Goal: Task Accomplishment & Management: Complete application form

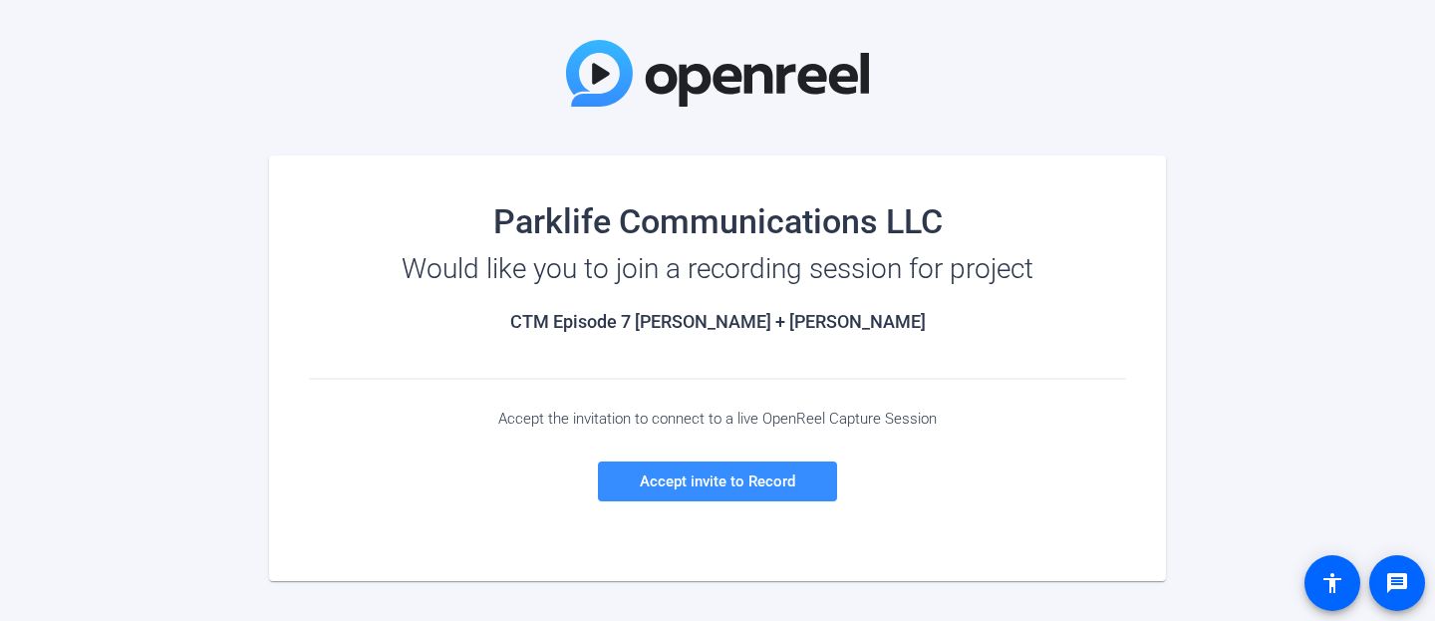
scroll to position [207, 0]
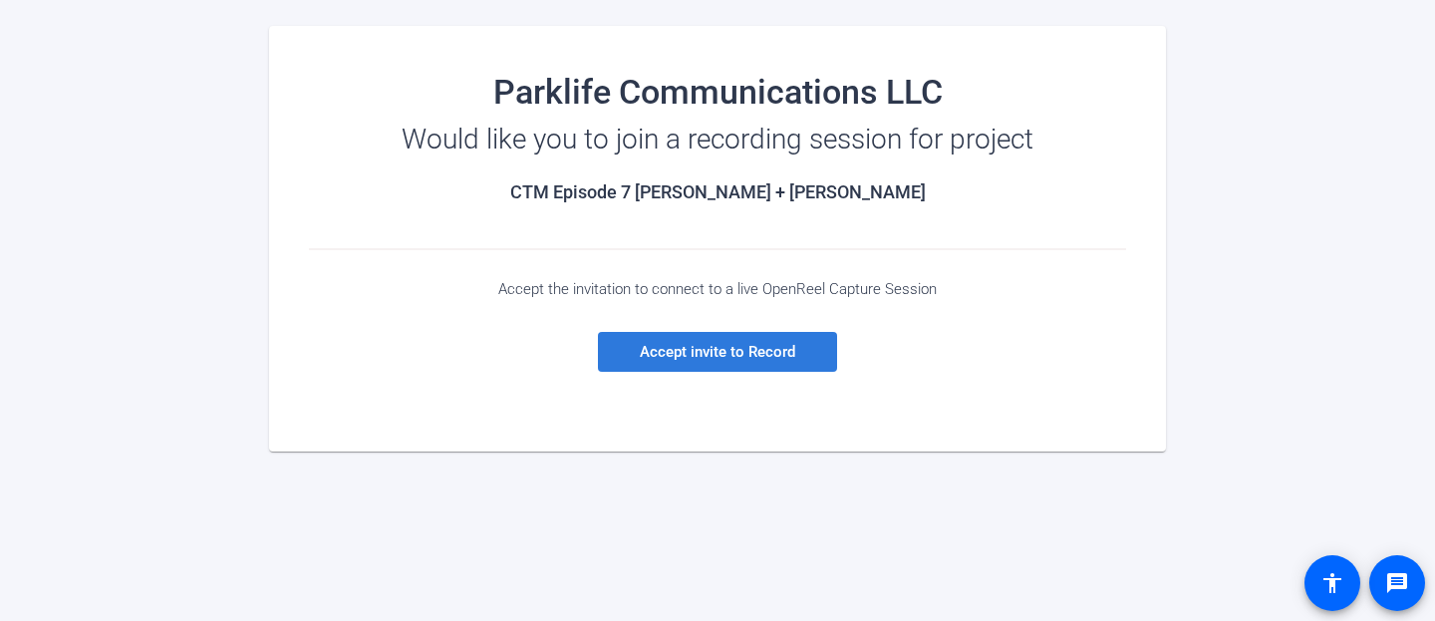
click at [728, 359] on span "Accept invite to Record" at bounding box center [717, 352] width 155 height 18
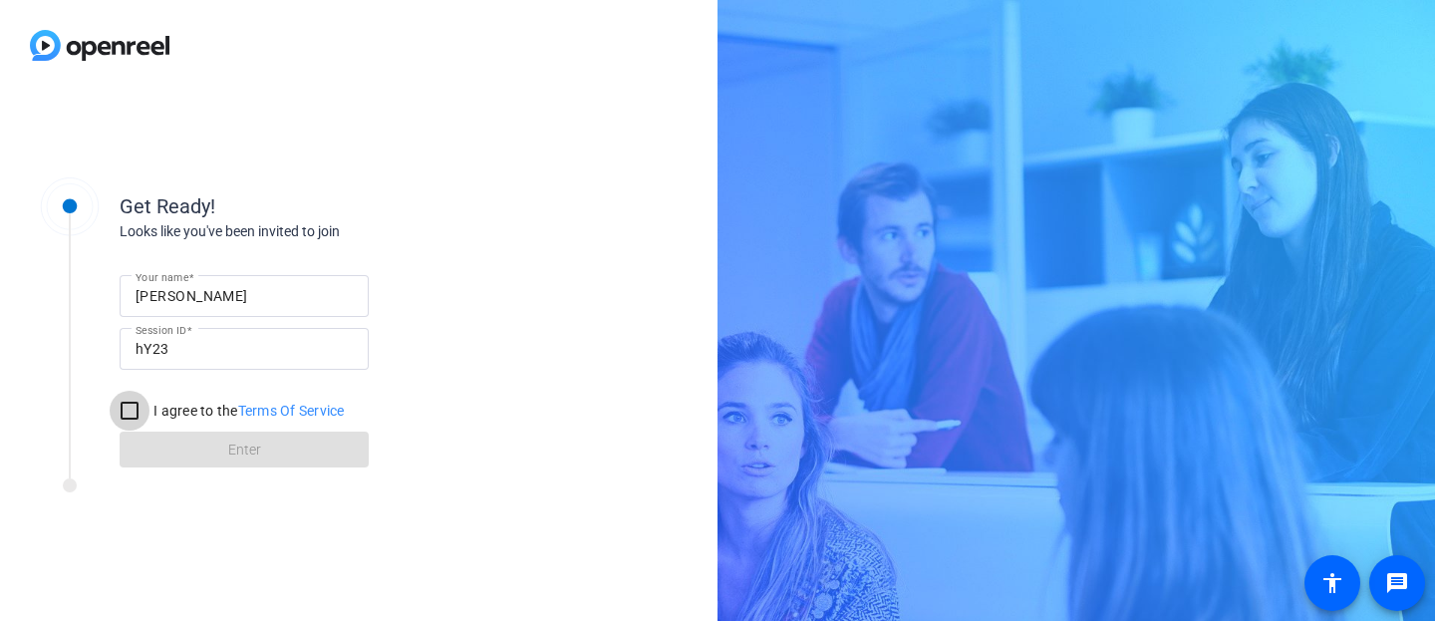
click at [123, 408] on input "I agree to the Terms Of Service" at bounding box center [130, 411] width 40 height 40
checkbox input "true"
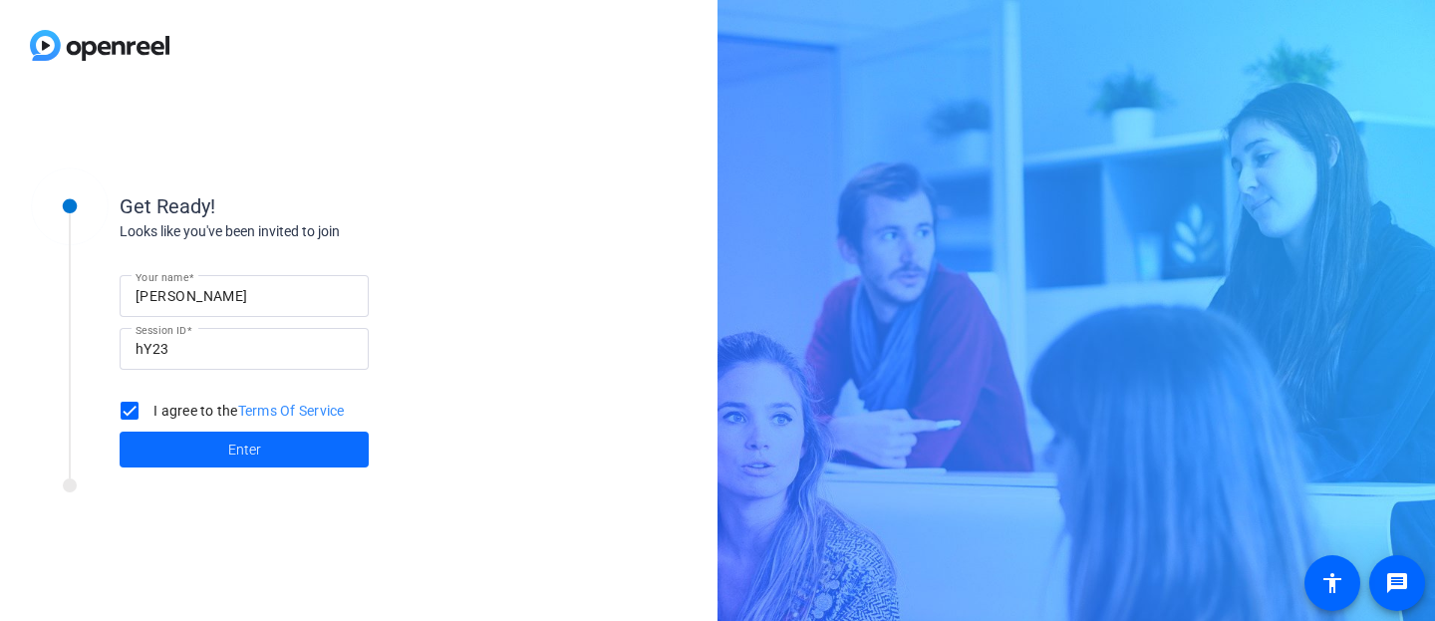
click at [234, 458] on span "Enter" at bounding box center [244, 450] width 33 height 21
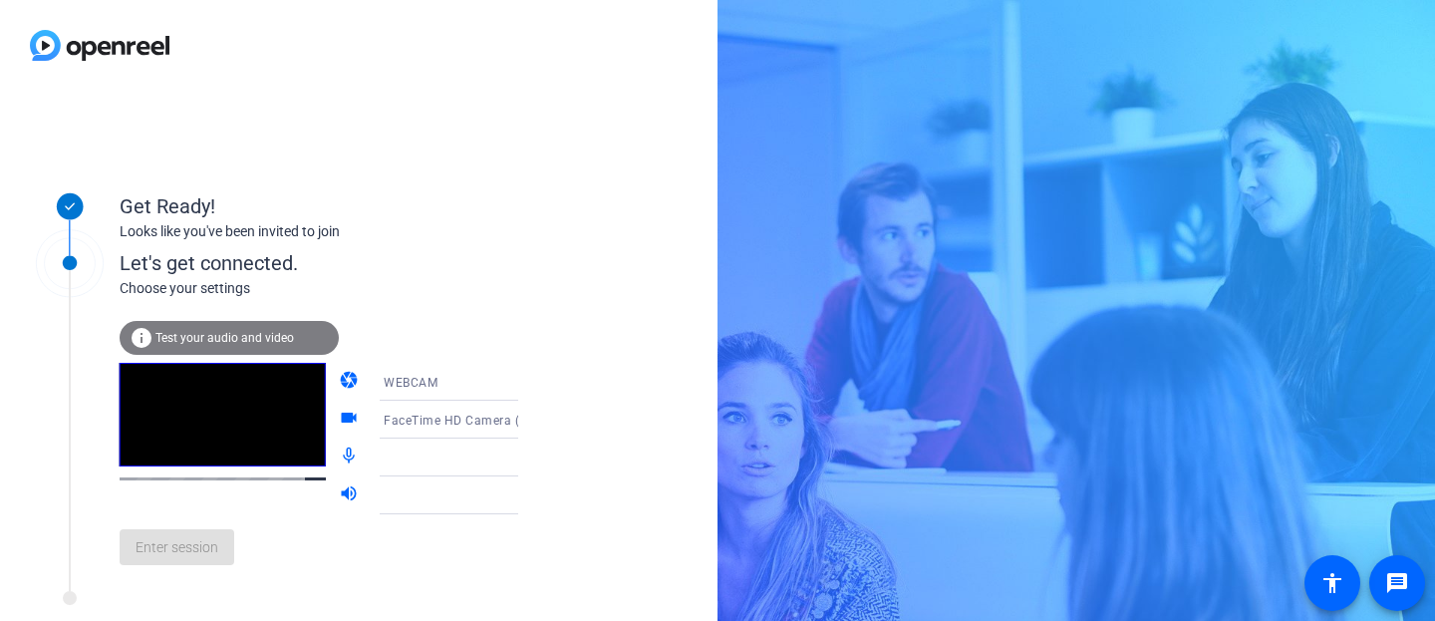
click at [384, 460] on div at bounding box center [458, 458] width 149 height 24
click at [533, 459] on icon at bounding box center [538, 458] width 10 height 5
click at [526, 450] on icon at bounding box center [538, 458] width 24 height 24
click at [438, 442] on div at bounding box center [463, 458] width 158 height 38
click at [339, 457] on mat-icon "mic_none" at bounding box center [351, 458] width 24 height 24
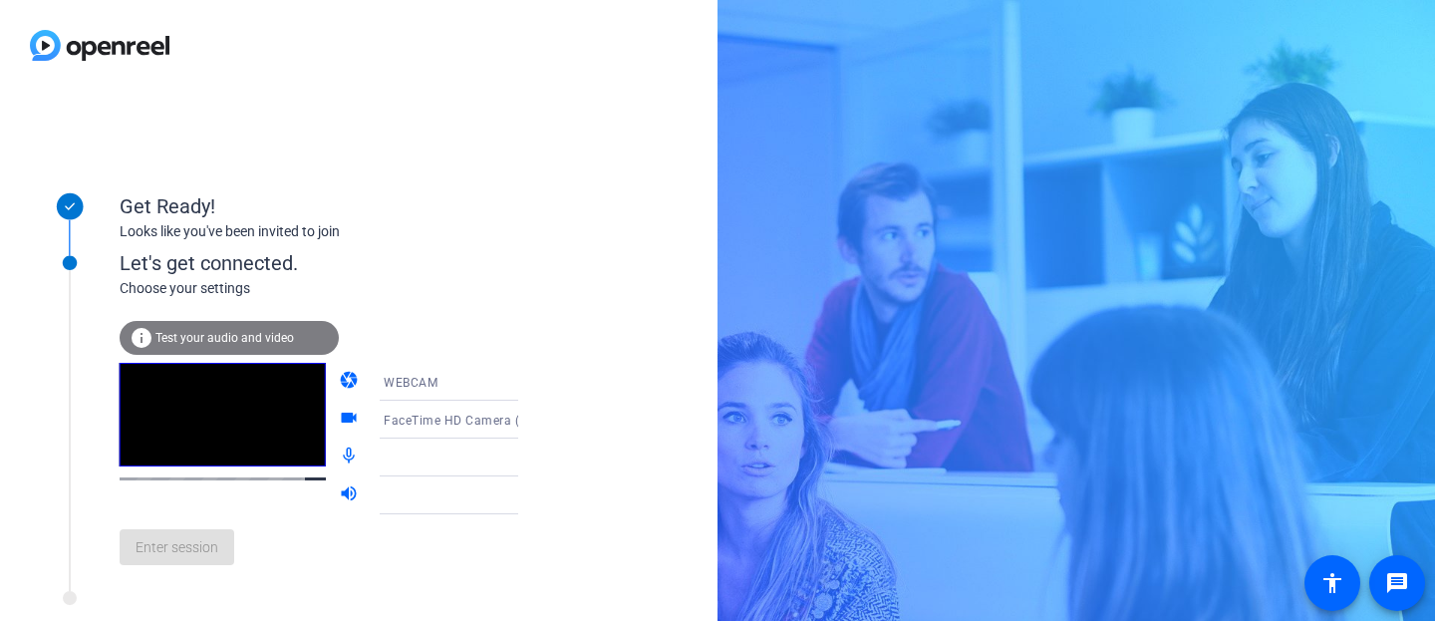
click at [339, 493] on mat-icon "volume_up" at bounding box center [351, 495] width 24 height 24
click at [533, 495] on icon at bounding box center [538, 495] width 10 height 5
click at [187, 554] on div "Enter session" at bounding box center [340, 547] width 440 height 66
click at [245, 328] on div "info Test your audio and video" at bounding box center [229, 338] width 219 height 34
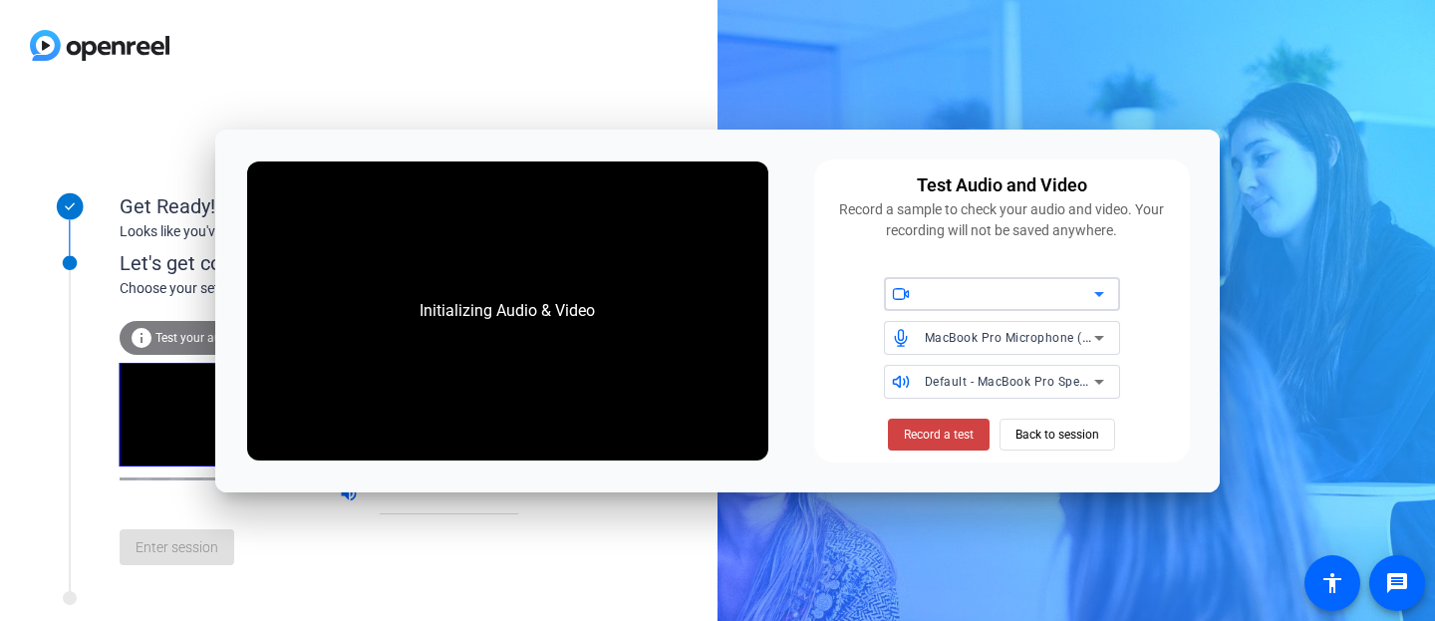
click at [999, 296] on div at bounding box center [1009, 294] width 169 height 24
click at [994, 337] on span "FaceTime HD Camera (1C1C:B782)" at bounding box center [1000, 335] width 201 height 24
click at [1050, 443] on span "Back to session" at bounding box center [1058, 435] width 84 height 38
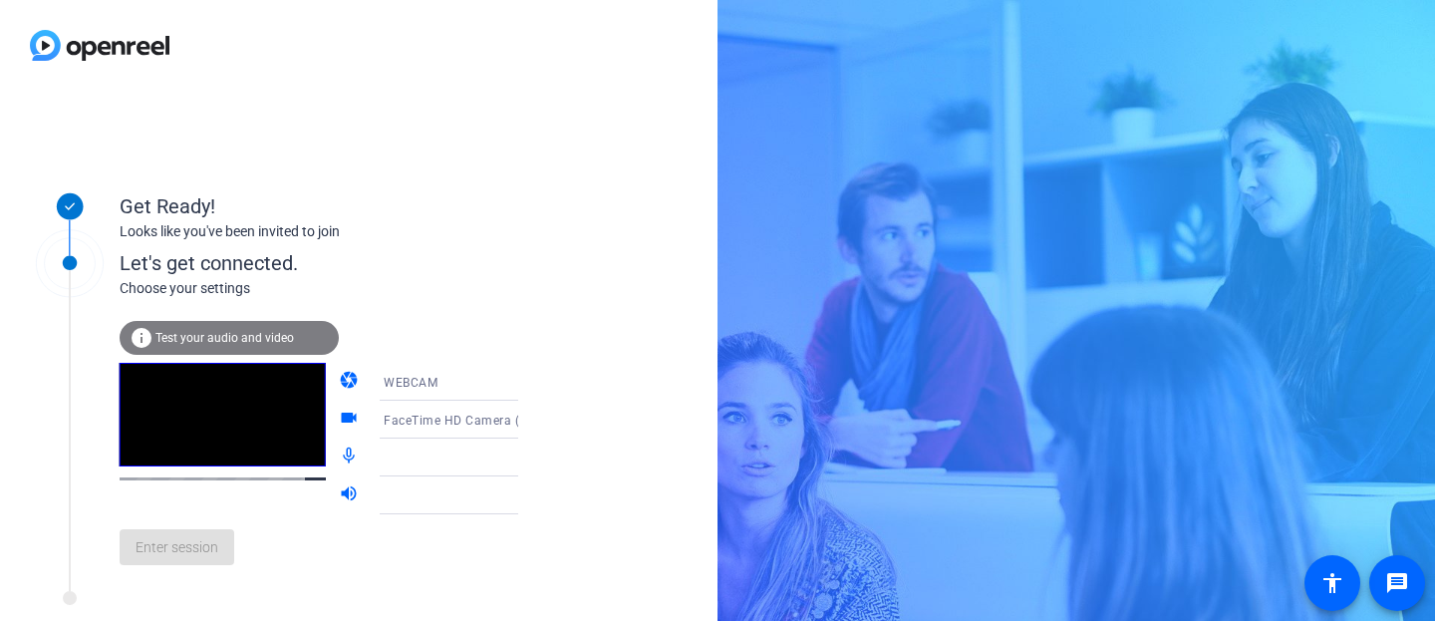
click at [402, 453] on div at bounding box center [458, 458] width 149 height 24
click at [526, 461] on icon at bounding box center [538, 458] width 24 height 24
click at [526, 456] on icon at bounding box center [538, 458] width 24 height 24
click at [475, 459] on div at bounding box center [458, 458] width 149 height 24
click at [273, 346] on div "info Test your audio and video" at bounding box center [229, 338] width 219 height 34
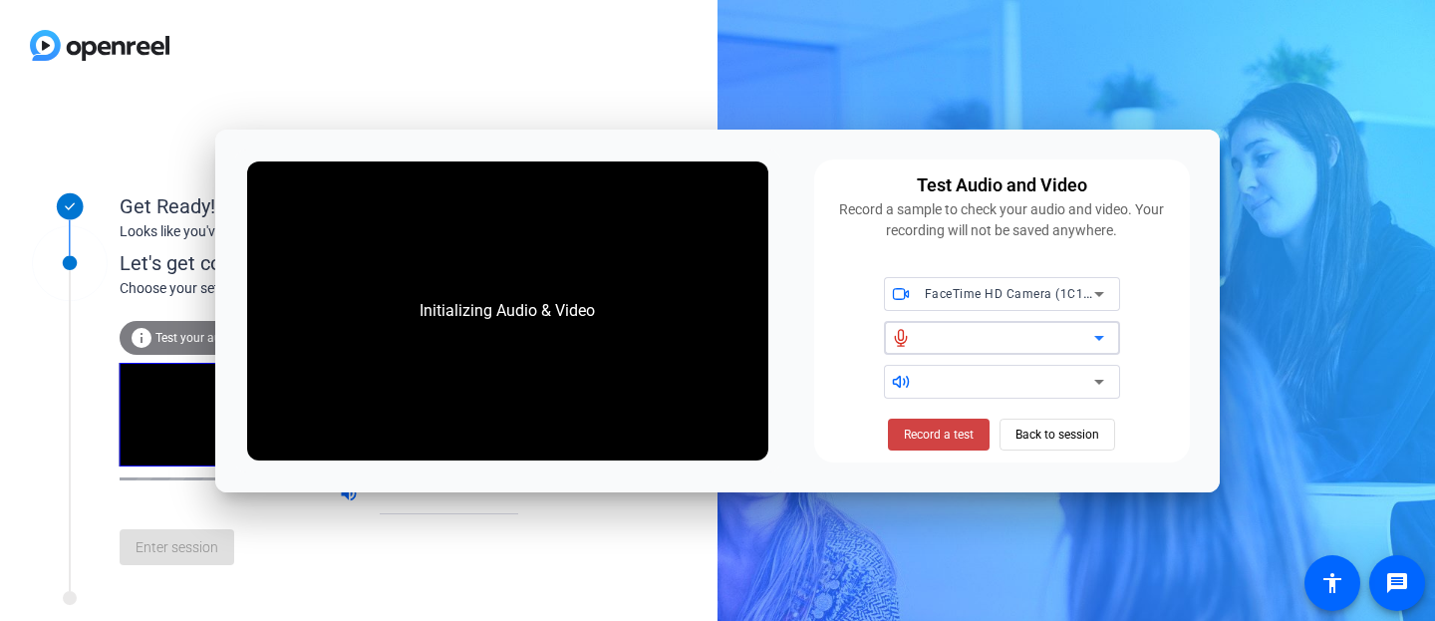
click at [990, 335] on div at bounding box center [1009, 338] width 169 height 24
click at [1101, 333] on icon at bounding box center [1099, 338] width 24 height 24
click at [1038, 376] on div at bounding box center [1009, 382] width 169 height 24
click at [1061, 372] on div at bounding box center [1009, 382] width 169 height 24
click at [1075, 329] on div at bounding box center [1009, 338] width 169 height 24
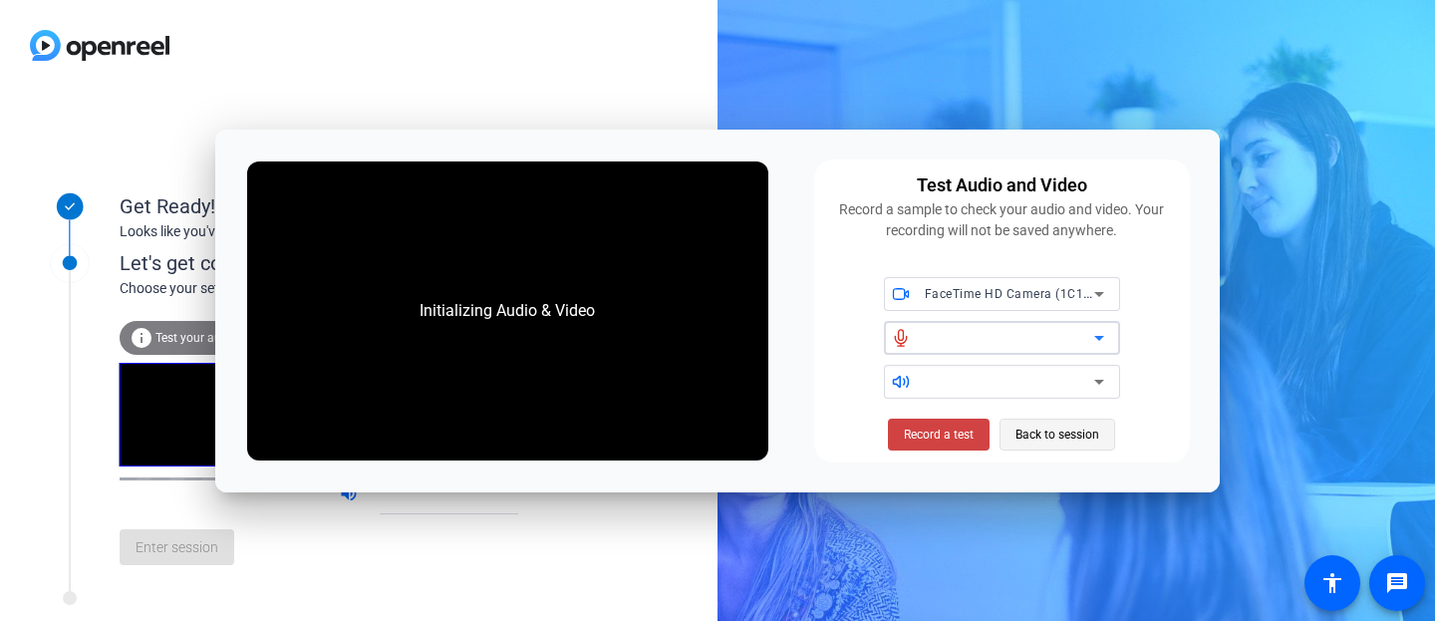
click at [1034, 433] on span "Back to session" at bounding box center [1058, 435] width 84 height 38
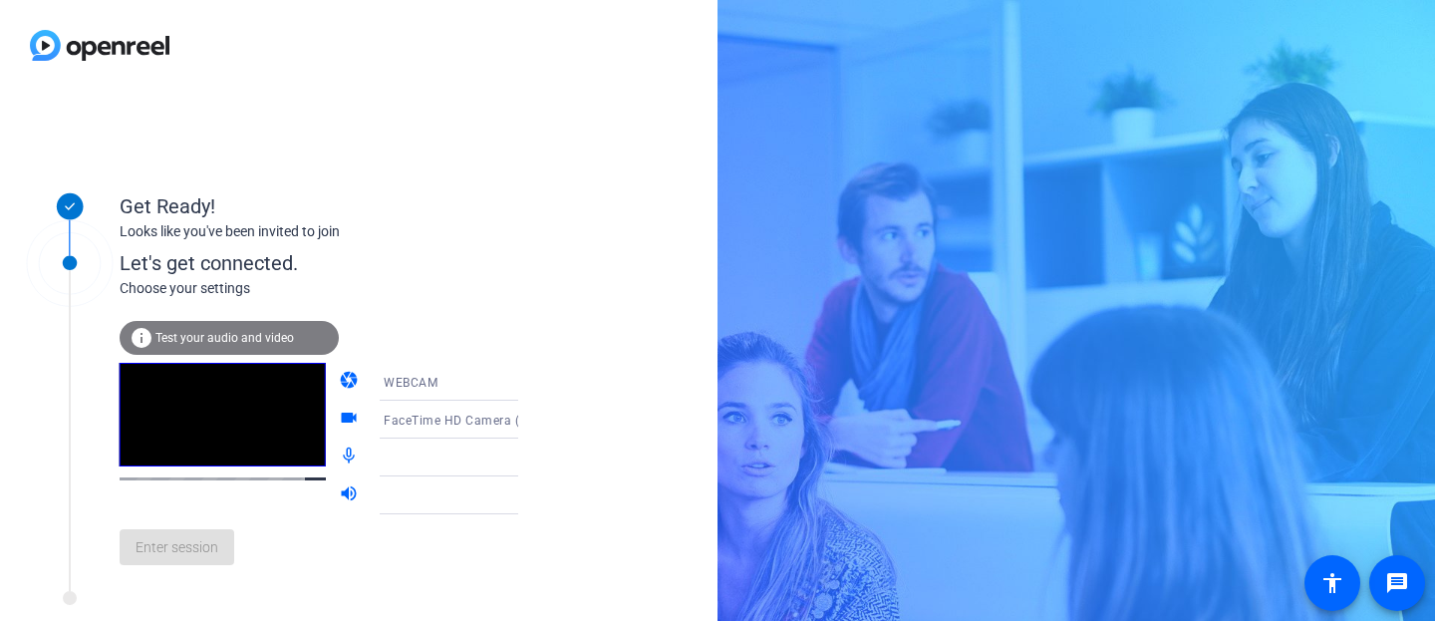
click at [526, 457] on icon at bounding box center [538, 458] width 24 height 24
click at [479, 492] on div at bounding box center [458, 495] width 149 height 24
click at [277, 344] on div "info Test your audio and video" at bounding box center [229, 338] width 219 height 34
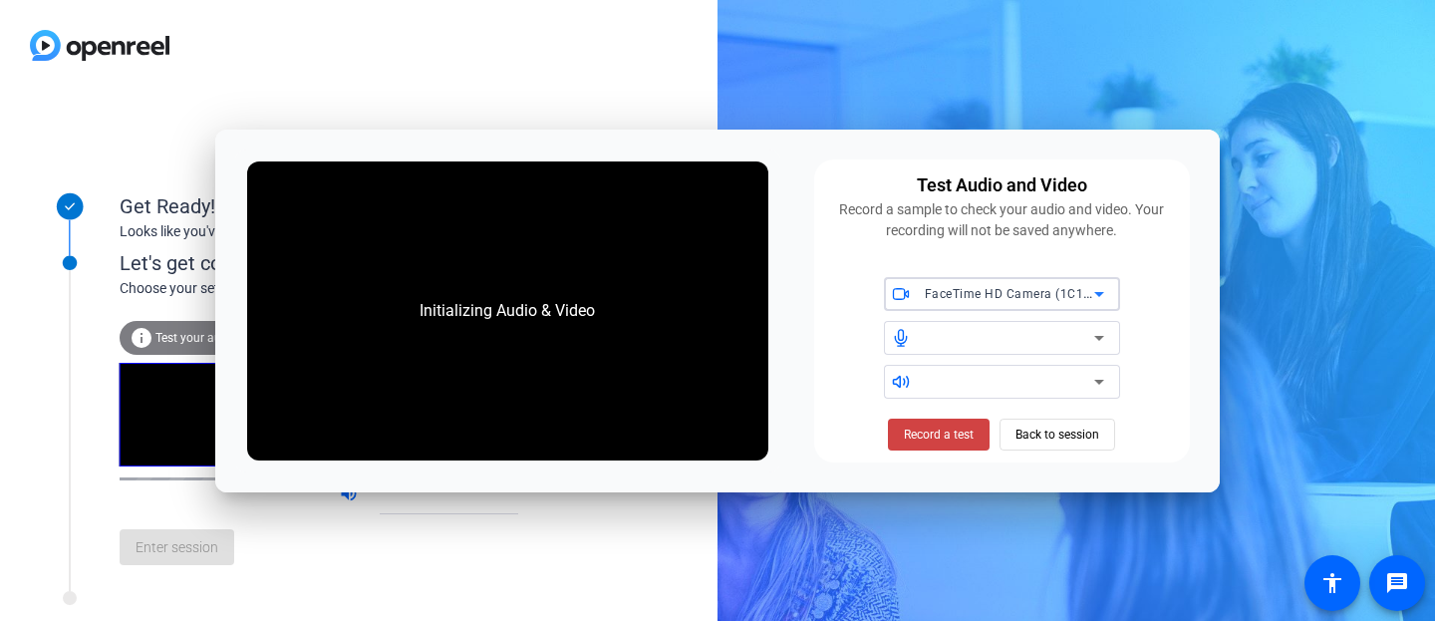
click at [968, 339] on div at bounding box center [1009, 338] width 169 height 24
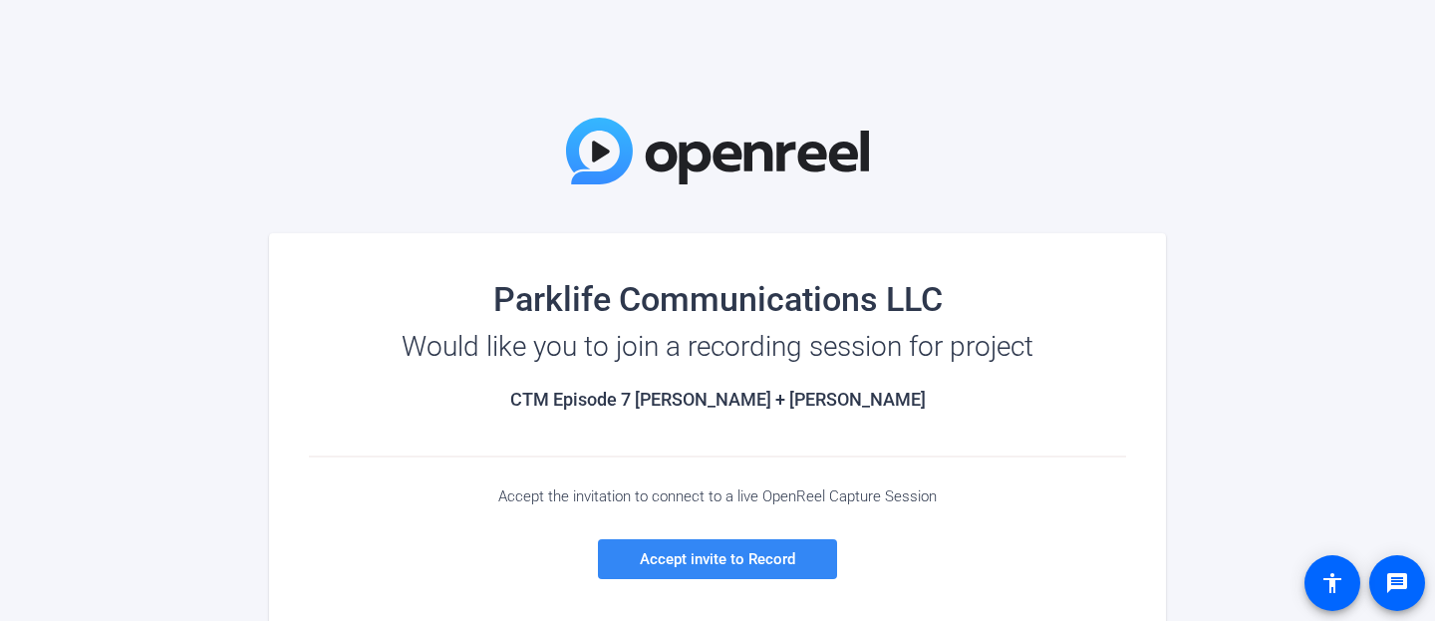
click at [654, 552] on span "Accept invite to Record" at bounding box center [717, 559] width 155 height 18
